Goal: Navigation & Orientation: Find specific page/section

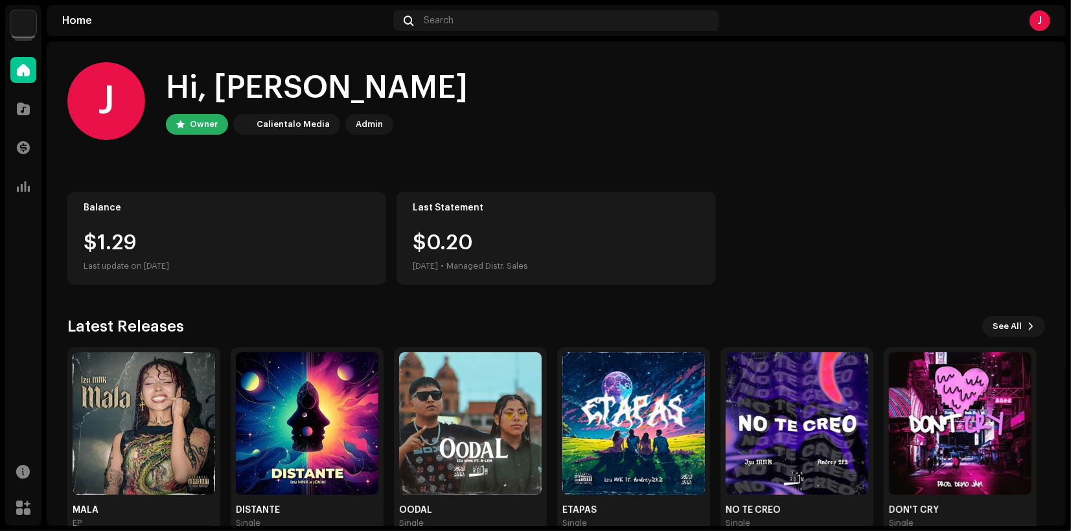
click at [16, 30] on img at bounding box center [23, 23] width 26 height 26
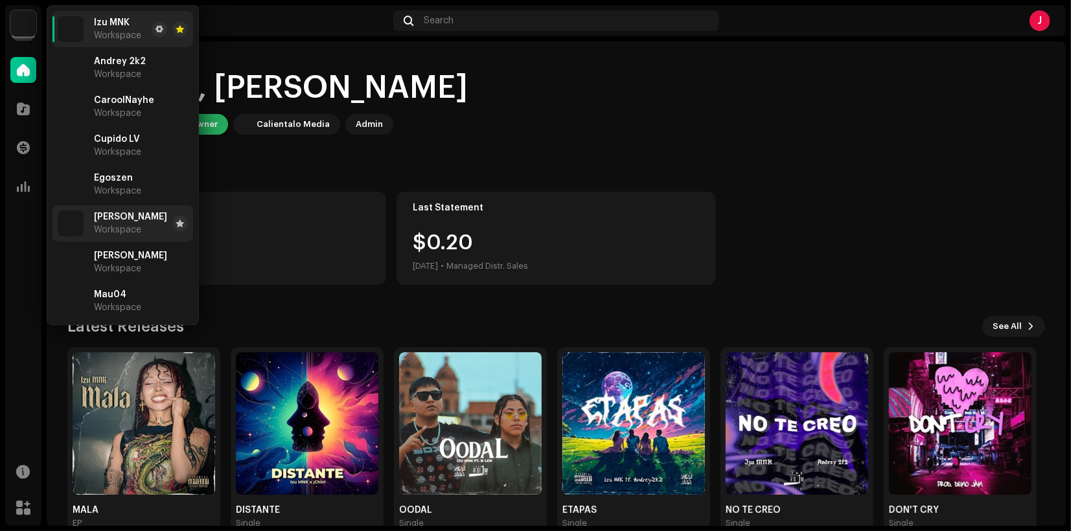
click at [125, 216] on span "[PERSON_NAME]" at bounding box center [130, 217] width 73 height 10
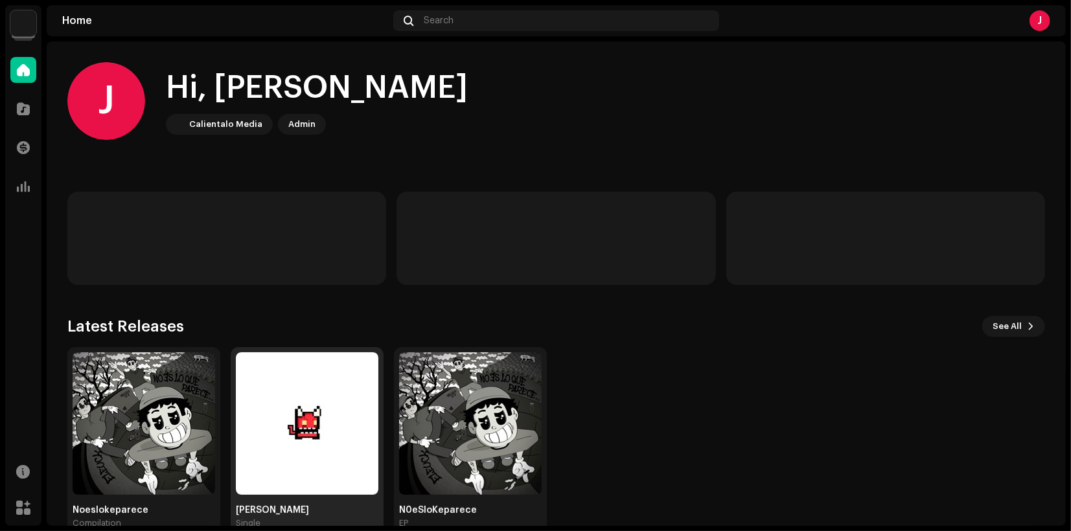
scroll to position [28, 0]
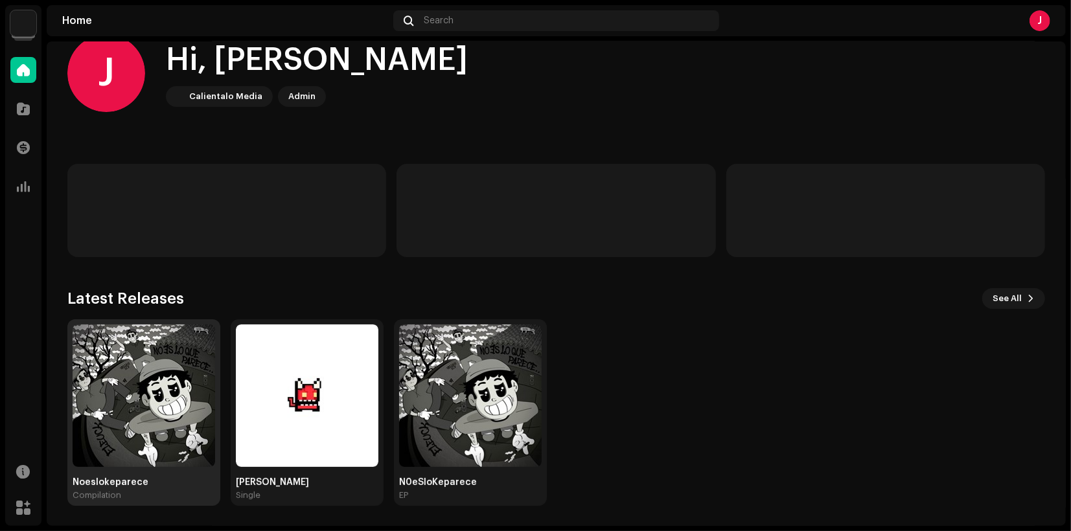
click at [166, 361] on img at bounding box center [144, 395] width 142 height 142
click at [172, 362] on img at bounding box center [144, 395] width 142 height 142
